Goal: Information Seeking & Learning: Learn about a topic

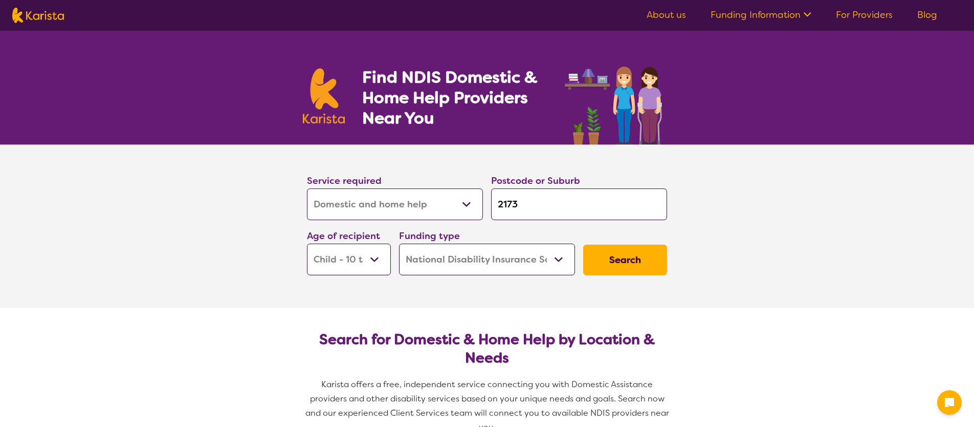
select select "Domestic and home help"
select select "CH"
select select "NDIS"
select select "Domestic and home help"
select select "CH"
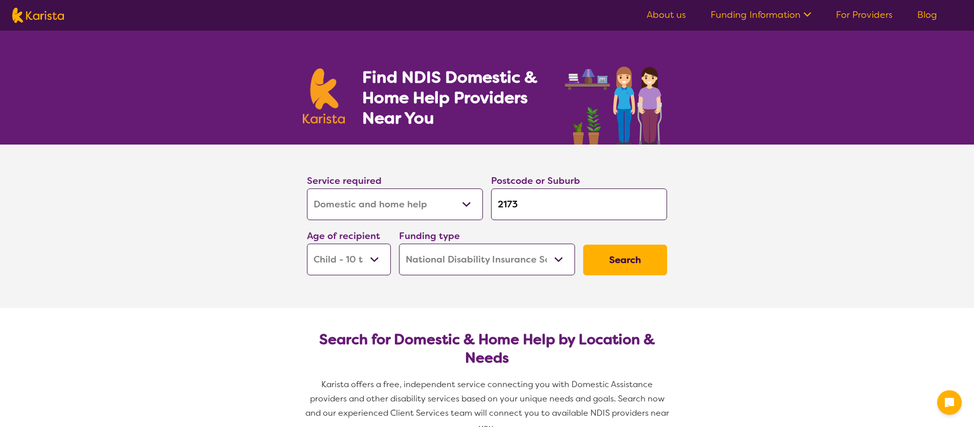
select select "NDIS"
click at [307, 189] on select "Allied Health Assistant Assessment ([MEDICAL_DATA] or [MEDICAL_DATA]) Behaviour…" at bounding box center [395, 205] width 176 height 32
click at [539, 213] on input "2173" at bounding box center [579, 205] width 176 height 32
drag, startPoint x: 537, startPoint y: 212, endPoint x: 442, endPoint y: 213, distance: 95.6
click at [442, 213] on div "Service required Allied Health Assistant Assessment ([MEDICAL_DATA] or [MEDICAL…" at bounding box center [487, 224] width 368 height 110
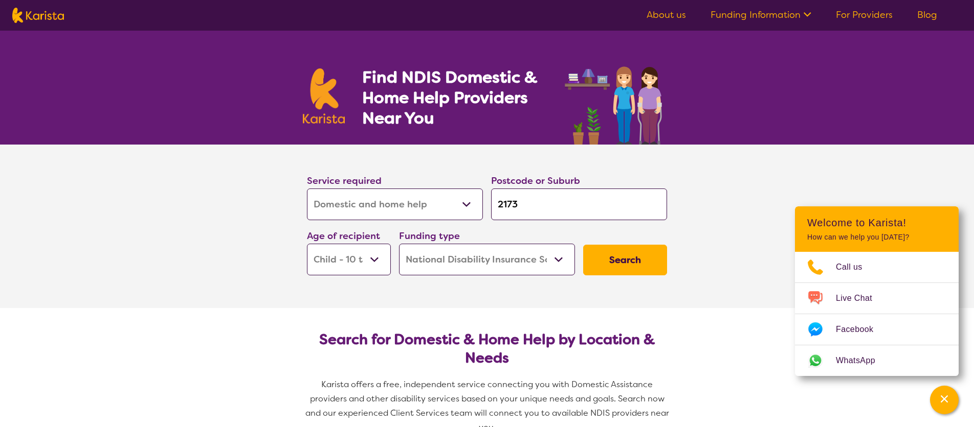
type input "g"
type input "gr"
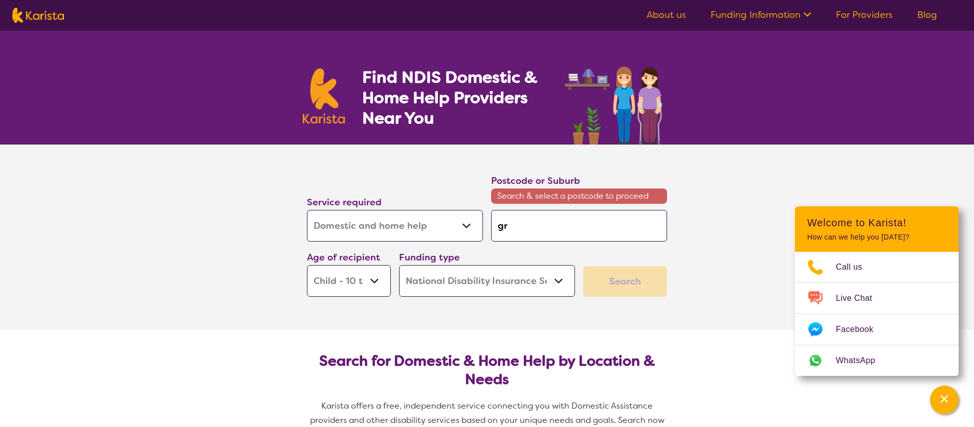
type input "gre"
type input "gree"
type input "green"
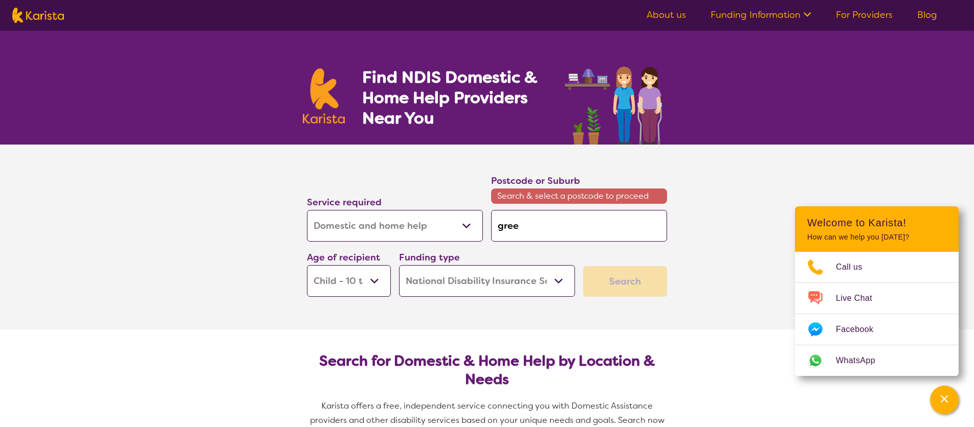
type input "green"
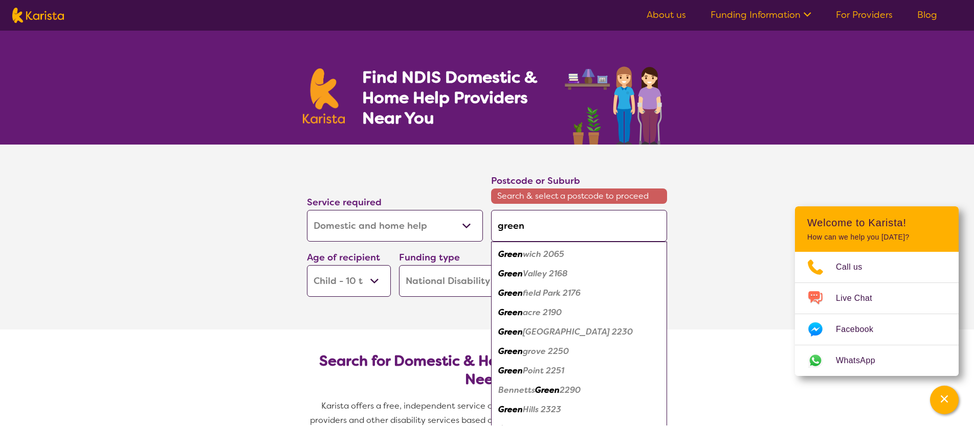
click at [568, 278] on em "Valley 2168" at bounding box center [545, 273] width 45 height 11
type input "2168"
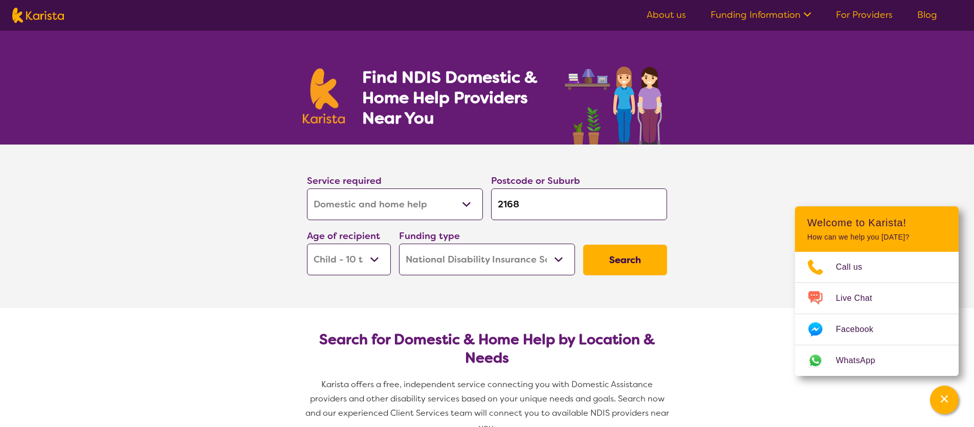
click at [335, 258] on select "Early Childhood - 0 to 9 Child - 10 to 11 Adolescent - 12 to 17 Adult - 18 to 6…" at bounding box center [349, 260] width 84 height 32
click at [307, 244] on select "Early Childhood - 0 to 9 Child - 10 to 11 Adolescent - 12 to 17 Adult - 18 to 6…" at bounding box center [349, 260] width 84 height 32
click at [659, 256] on button "Search" at bounding box center [625, 260] width 84 height 31
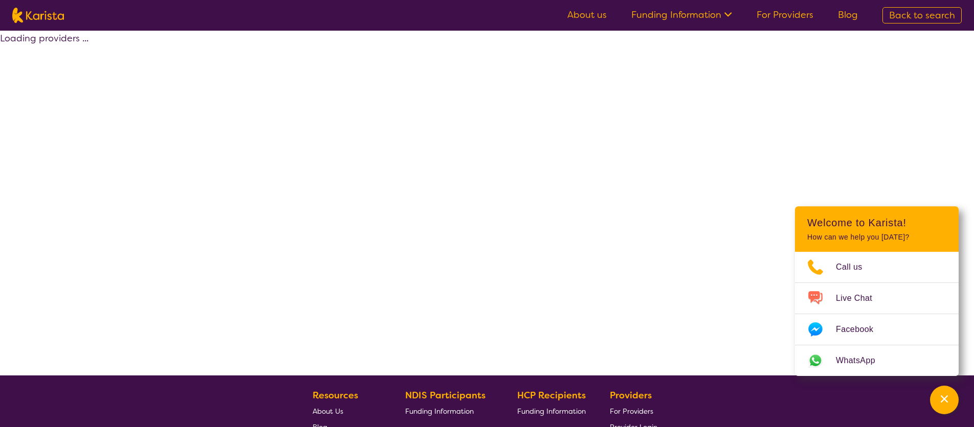
select select "by_score"
